Goal: Transaction & Acquisition: Purchase product/service

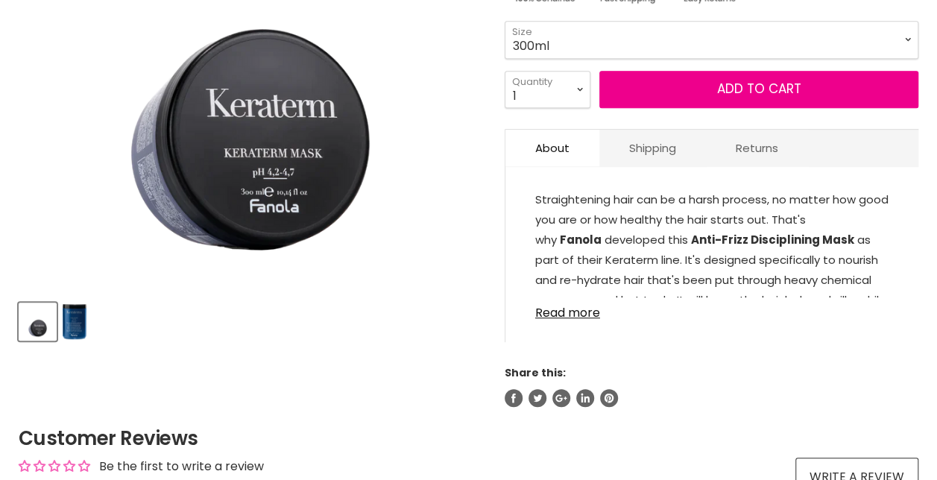
scroll to position [352, 0]
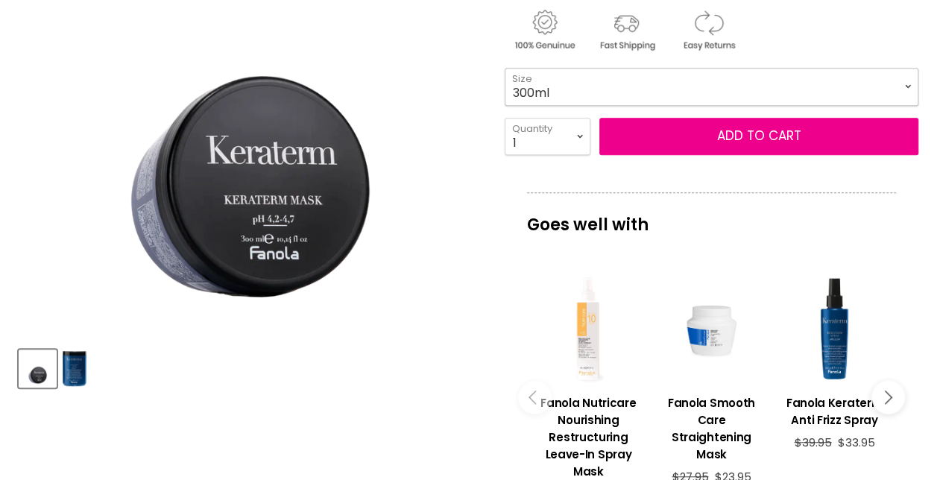
click at [637, 95] on select "300ml 1 Litre" at bounding box center [712, 86] width 414 height 37
click at [505, 68] on select "300ml 1 Litre" at bounding box center [712, 86] width 414 height 37
select select "1 Litre"
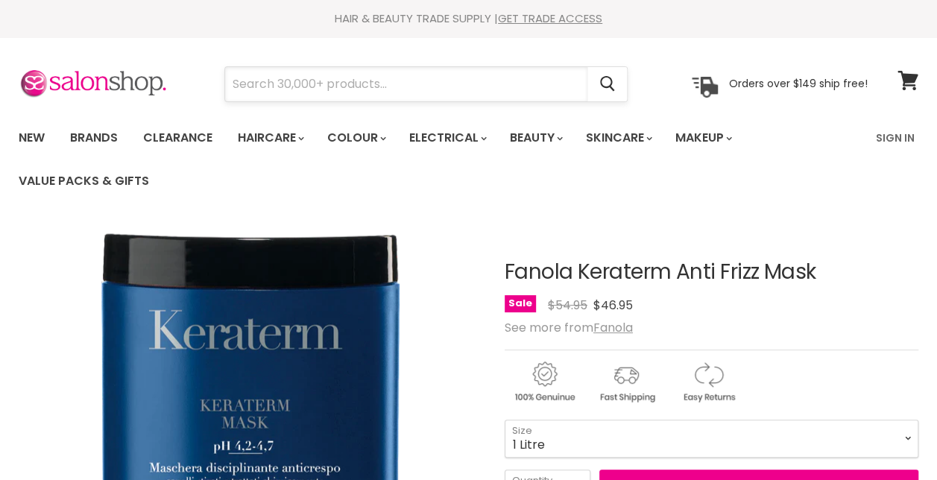
click at [352, 88] on input "Search" at bounding box center [406, 84] width 362 height 34
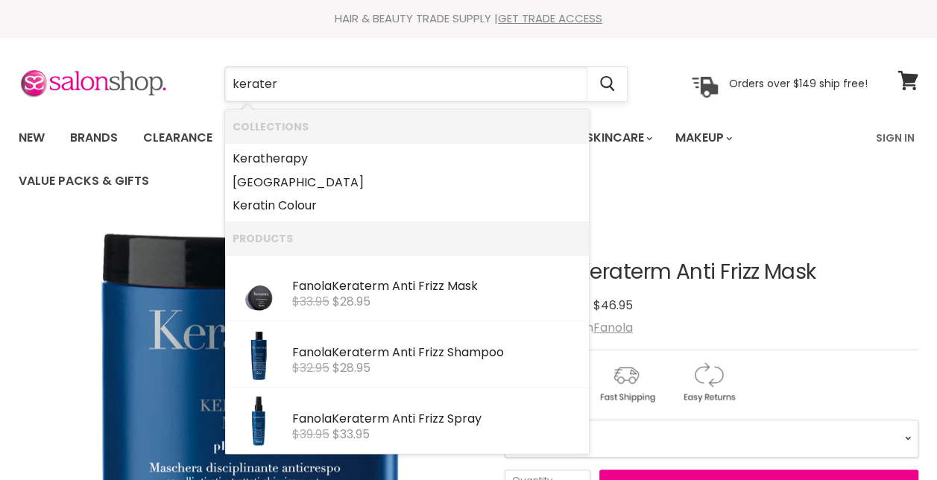
type input "keraterm"
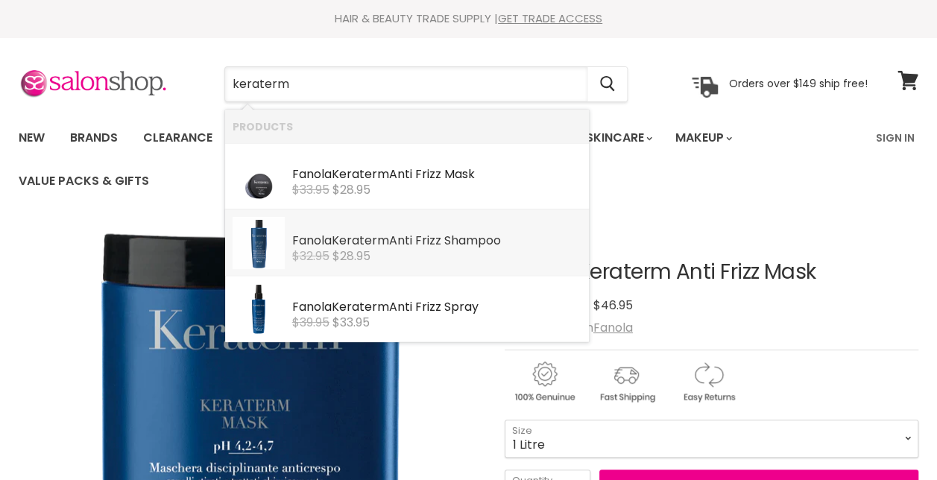
click at [382, 237] on b "Keraterm" at bounding box center [360, 240] width 57 height 17
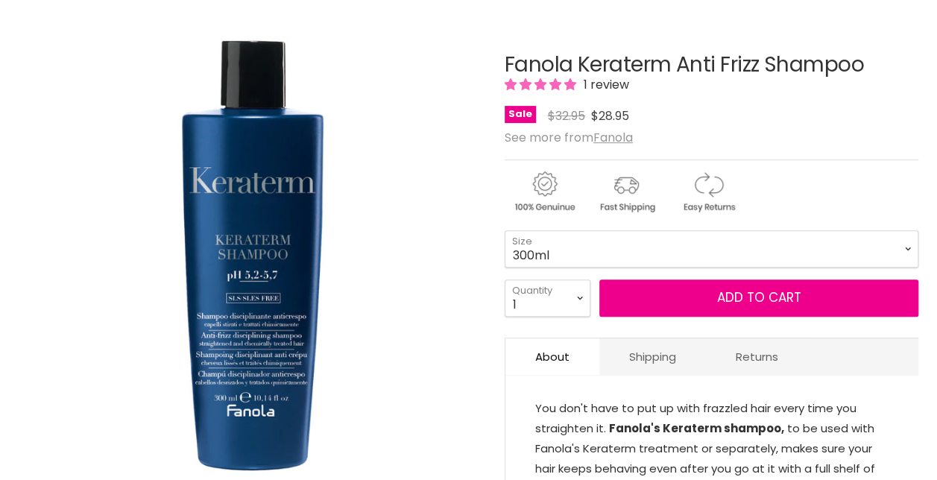
scroll to position [221, 0]
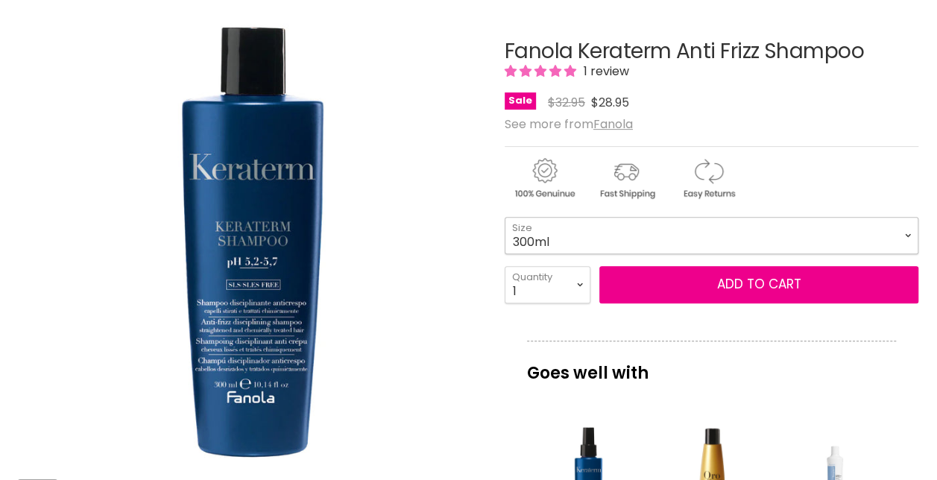
click at [617, 236] on select "300ml 1 Litre" at bounding box center [712, 235] width 414 height 37
click at [505, 217] on select "300ml 1 Litre" at bounding box center [712, 235] width 414 height 37
select select "1 Litre"
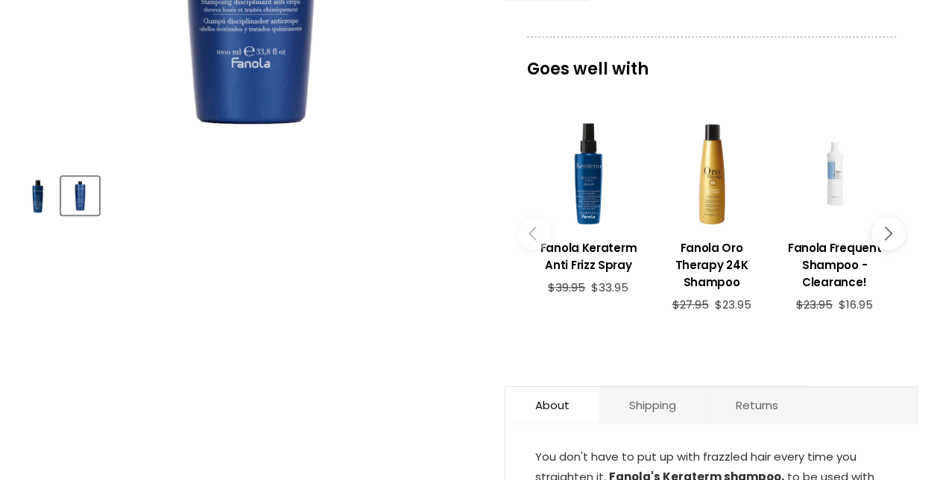
scroll to position [522, 0]
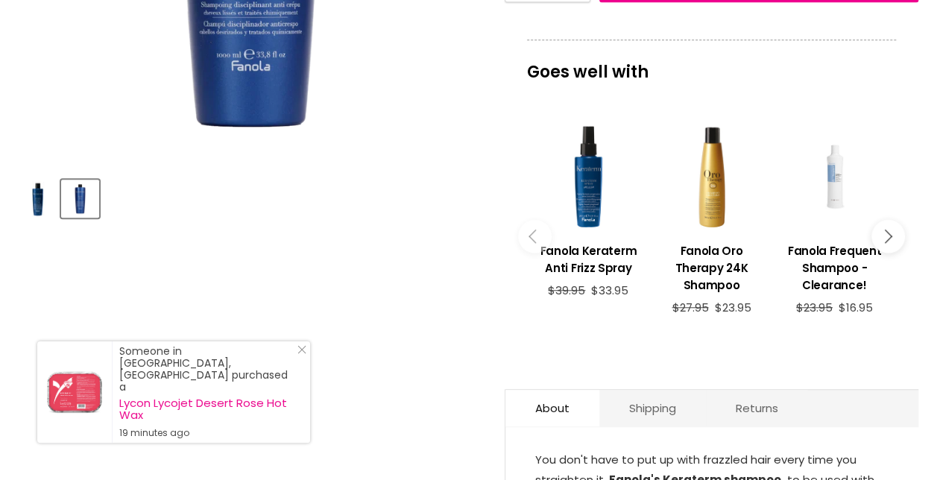
click at [887, 232] on icon "Main content" at bounding box center [884, 236] width 13 height 13
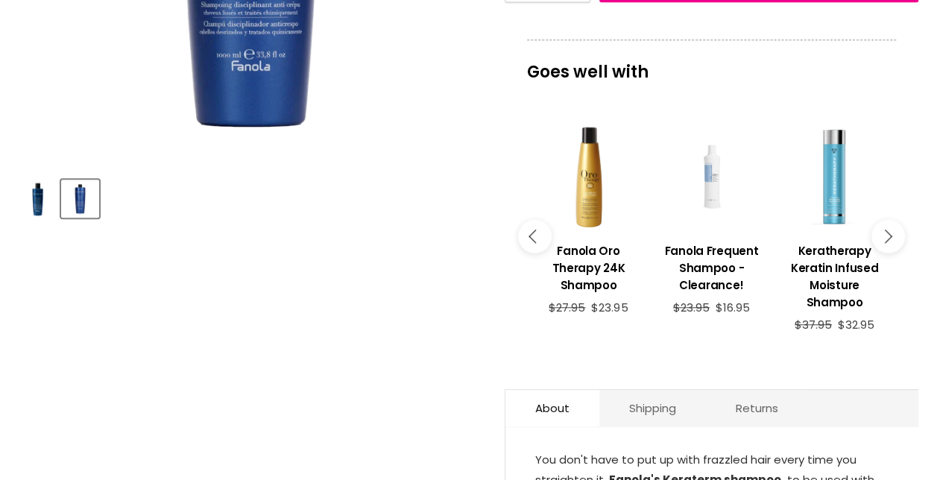
click at [706, 206] on div "Main content" at bounding box center [712, 177] width 108 height 108
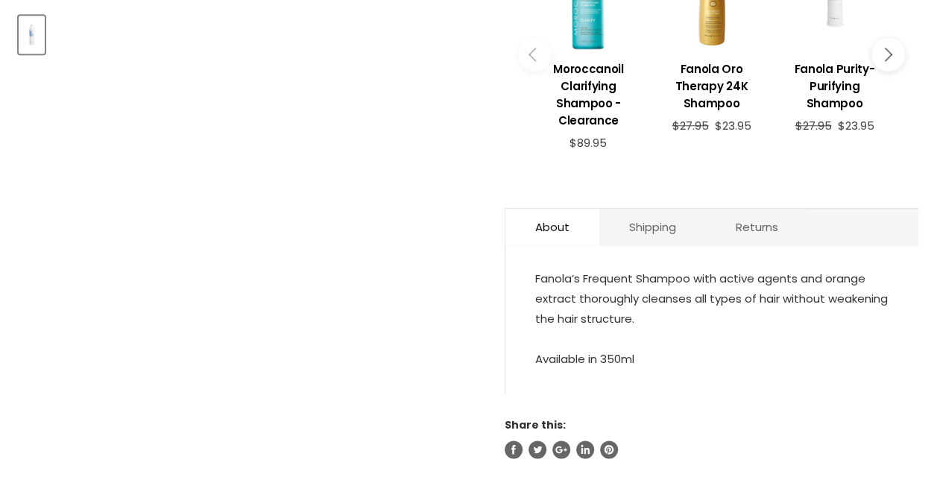
scroll to position [805, 0]
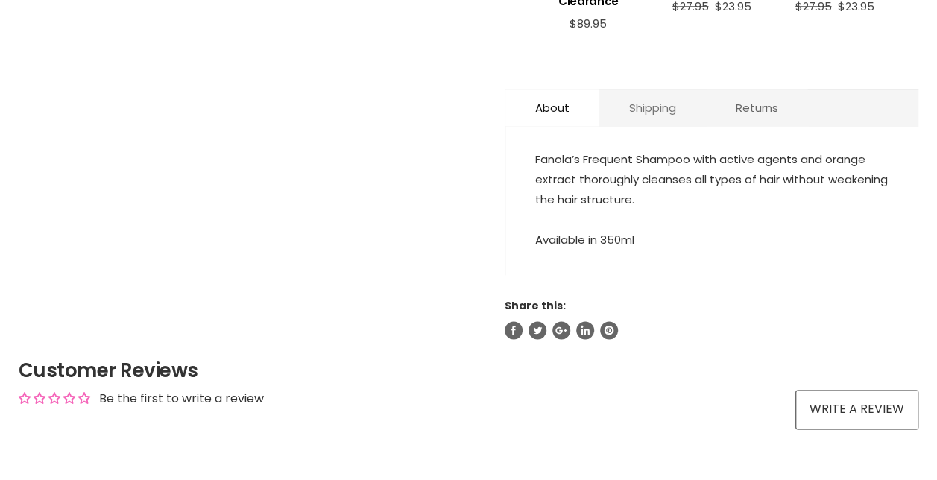
click at [652, 111] on link "Shipping" at bounding box center [652, 107] width 107 height 37
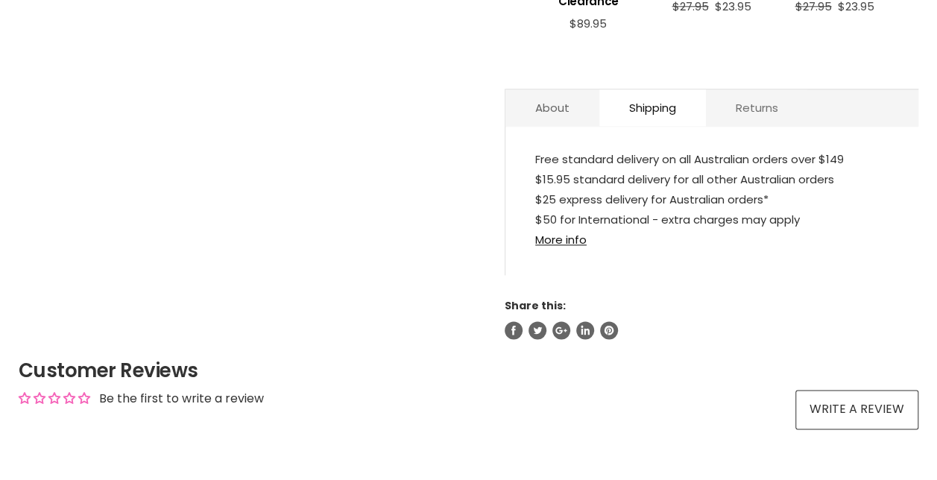
click at [763, 106] on link "Returns" at bounding box center [757, 107] width 102 height 37
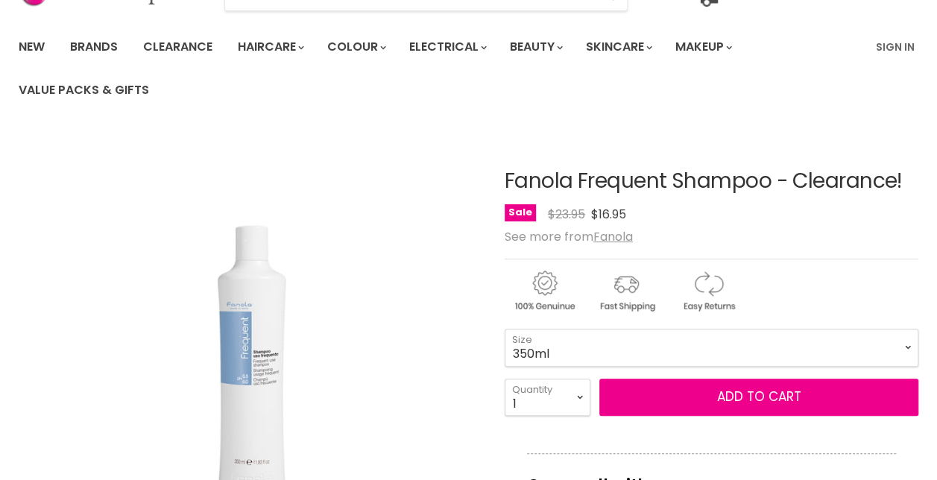
scroll to position [0, 0]
